Goal: Information Seeking & Learning: Understand process/instructions

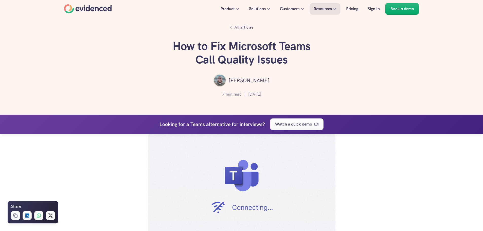
scroll to position [1055, 0]
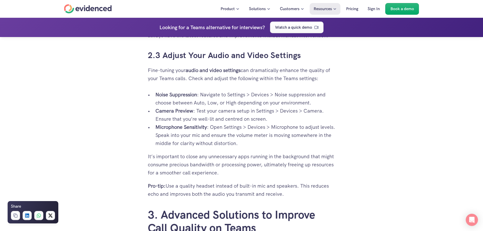
click at [125, 105] on div "Your video interviews and meetings on Microsoft Teams are crucial, yet you're o…" at bounding box center [241, 97] width 483 height 2037
click at [113, 104] on div "Your video interviews and meetings on Microsoft Teams are crucial, yet you're o…" at bounding box center [241, 97] width 483 height 2037
click at [204, 140] on p "Microphone Sensitivity : Open Settings > Devices > Microphone to adjust levels.…" at bounding box center [245, 135] width 180 height 24
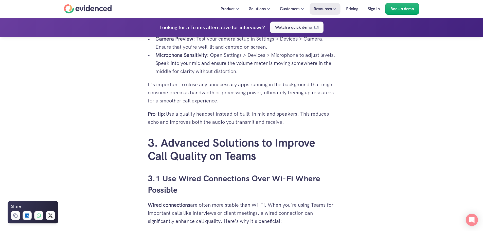
scroll to position [1131, 0]
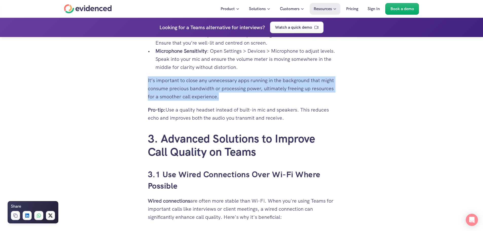
drag, startPoint x: 148, startPoint y: 80, endPoint x: 261, endPoint y: 97, distance: 113.5
click at [261, 97] on p "It’s important to close any unnecessary apps running in the background that mig…" at bounding box center [242, 88] width 188 height 24
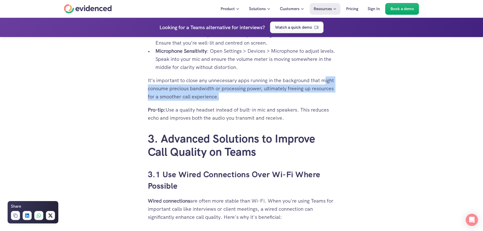
drag, startPoint x: 247, startPoint y: 100, endPoint x: 150, endPoint y: 89, distance: 97.7
click at [150, 89] on p "It’s important to close any unnecessary apps running in the background that mig…" at bounding box center [242, 88] width 188 height 24
click at [192, 93] on p "It’s important to close any unnecessary apps running in the background that mig…" at bounding box center [242, 88] width 188 height 24
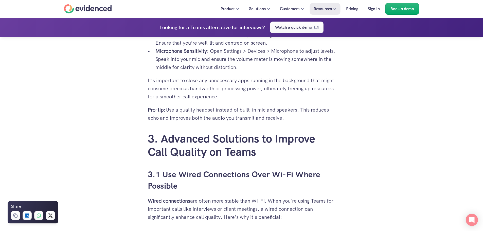
drag, startPoint x: 289, startPoint y: 117, endPoint x: 143, endPoint y: 112, distance: 146.1
click at [197, 112] on p "Pro-tip: Use a quality headset instead of built-in mic and speakers. This reduc…" at bounding box center [242, 114] width 188 height 16
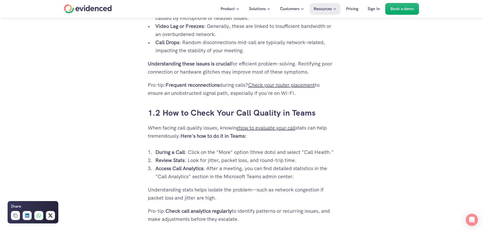
scroll to position [396, 0]
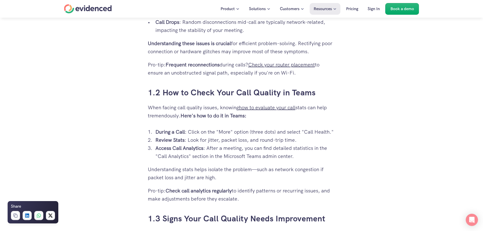
click at [228, 153] on p "Access Call Analytics : After a meeting, you can find detailed statistics in th…" at bounding box center [245, 152] width 180 height 16
click at [247, 170] on p "Understanding stats helps isolate the problem—such as network congestion if pac…" at bounding box center [242, 173] width 188 height 16
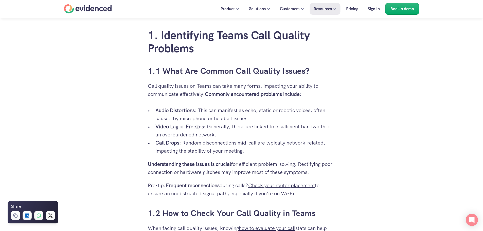
scroll to position [320, 0]
